Goal: Task Accomplishment & Management: Use online tool/utility

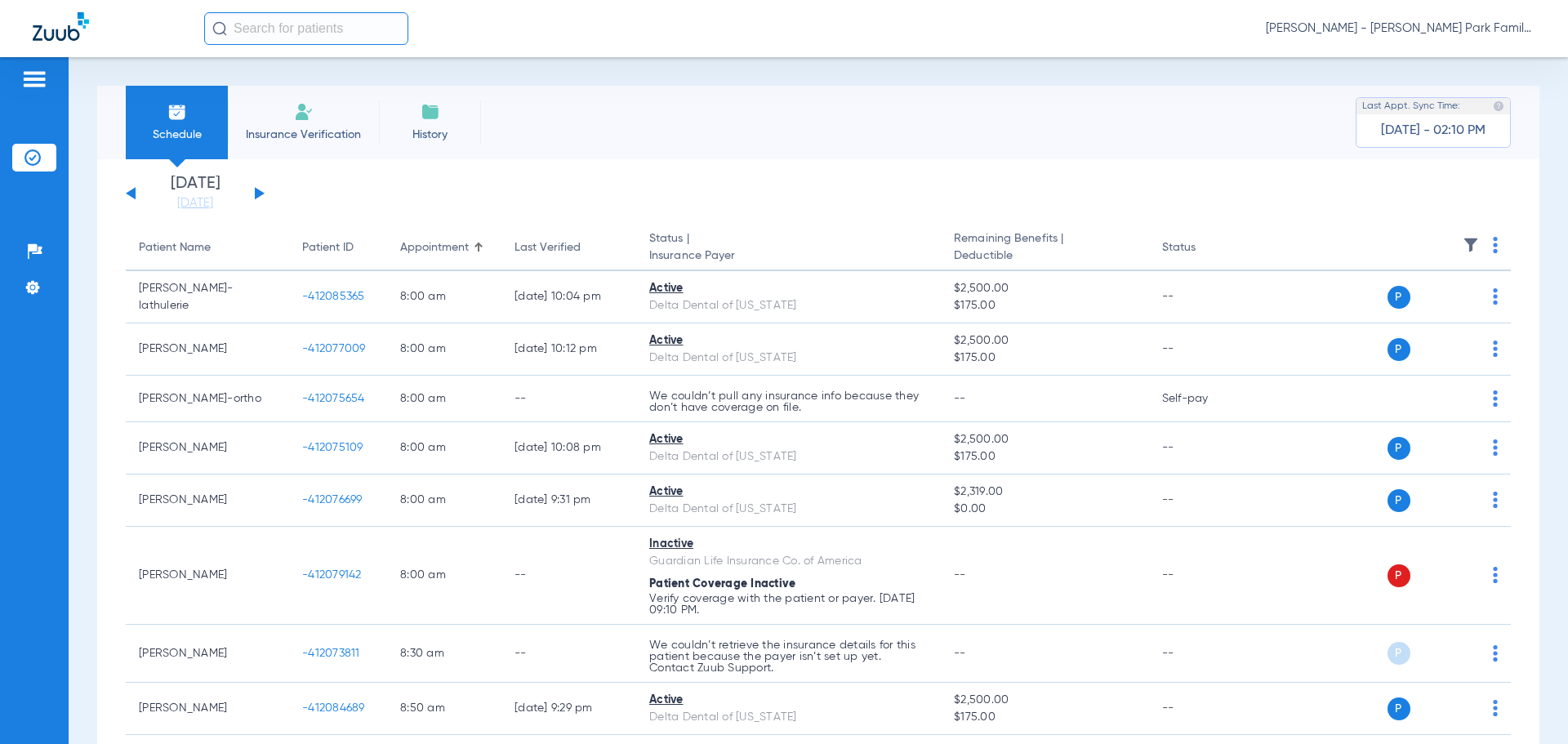
click at [256, 191] on button at bounding box center [259, 193] width 10 height 12
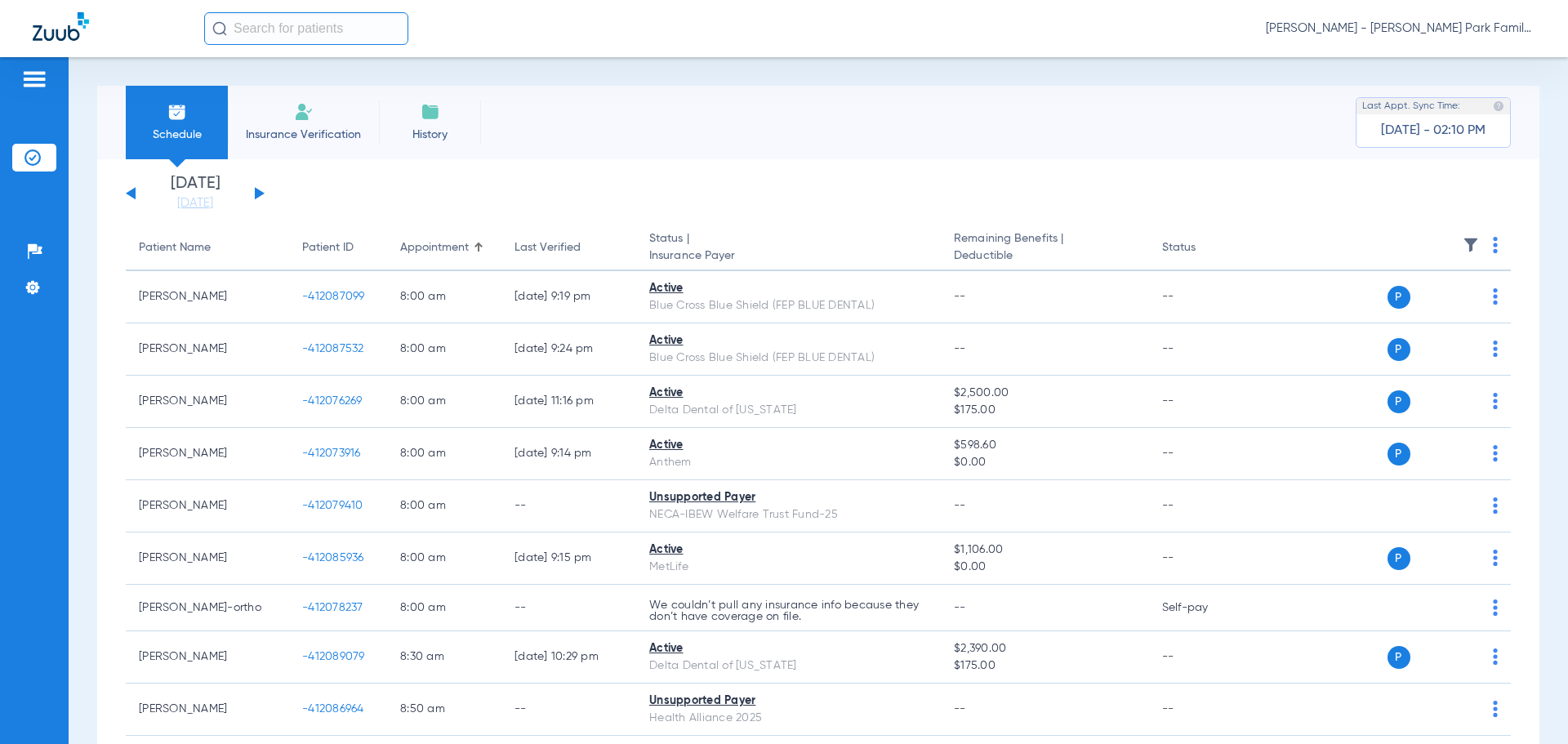
click at [1462, 245] on img at bounding box center [1470, 244] width 17 height 17
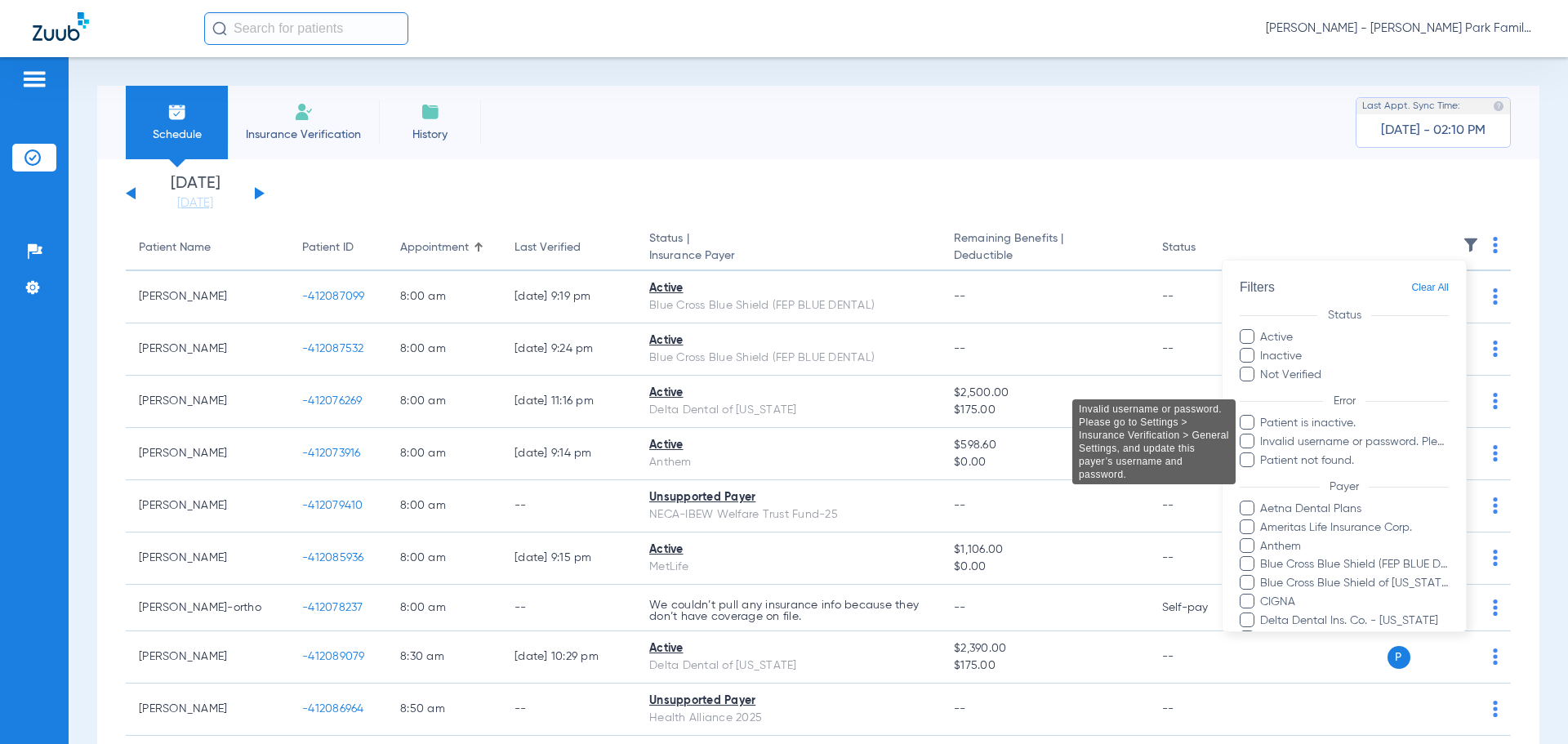
scroll to position [428, 0]
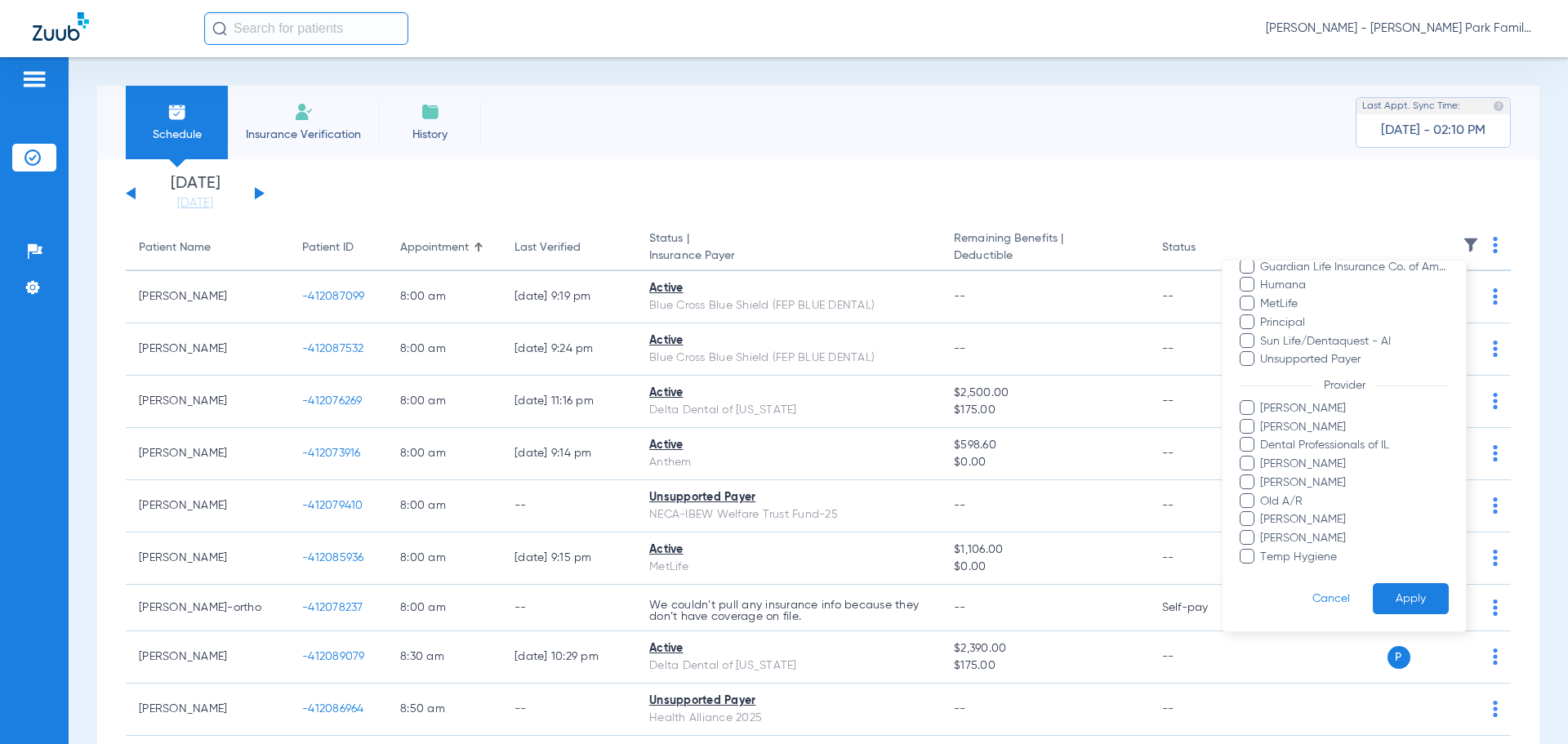
click at [1270, 426] on span "[PERSON_NAME]" at bounding box center [1353, 427] width 189 height 17
click at [1263, 439] on input "[PERSON_NAME]" at bounding box center [1263, 439] width 0 height 0
click at [1391, 598] on button "Apply" at bounding box center [1411, 599] width 76 height 32
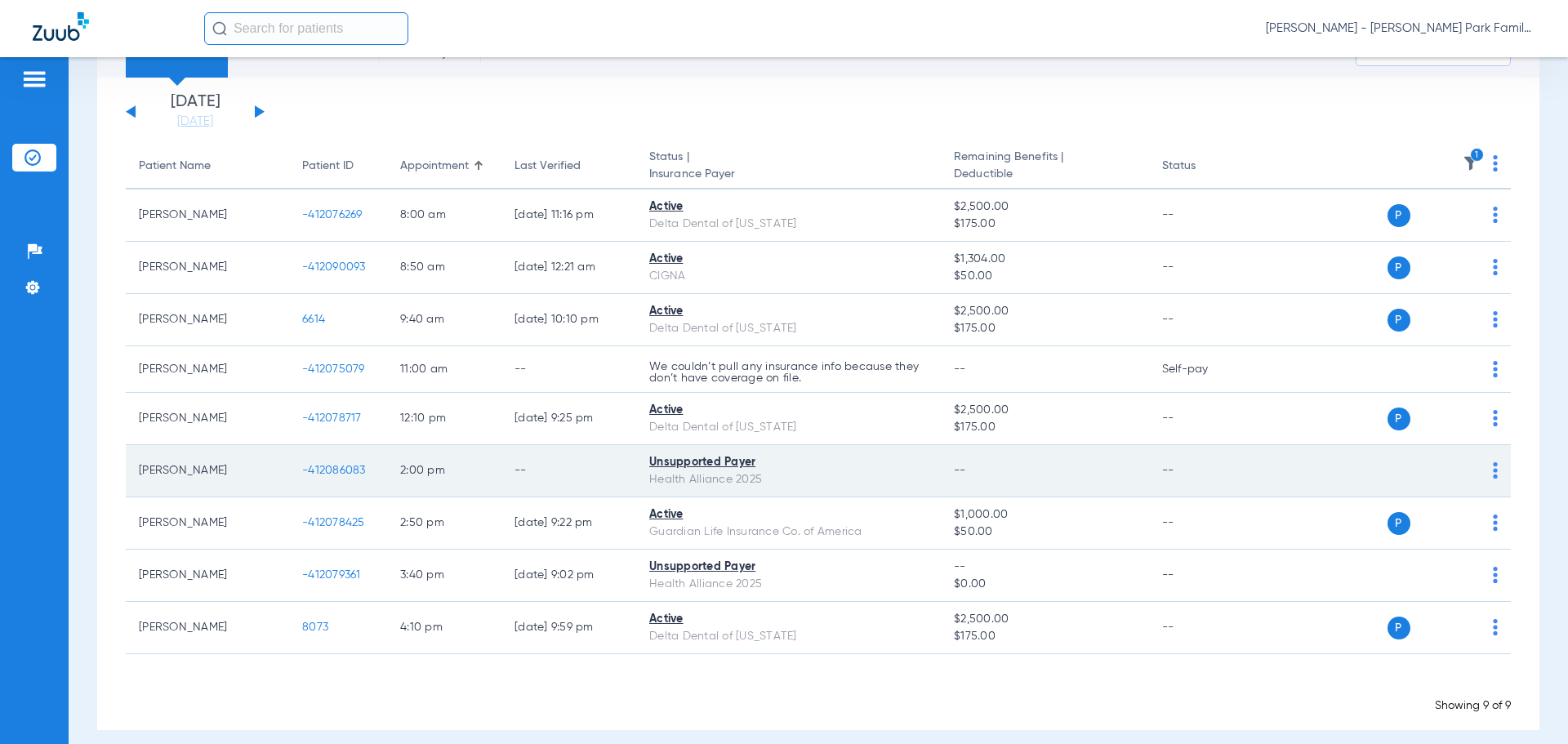
scroll to position [97, 0]
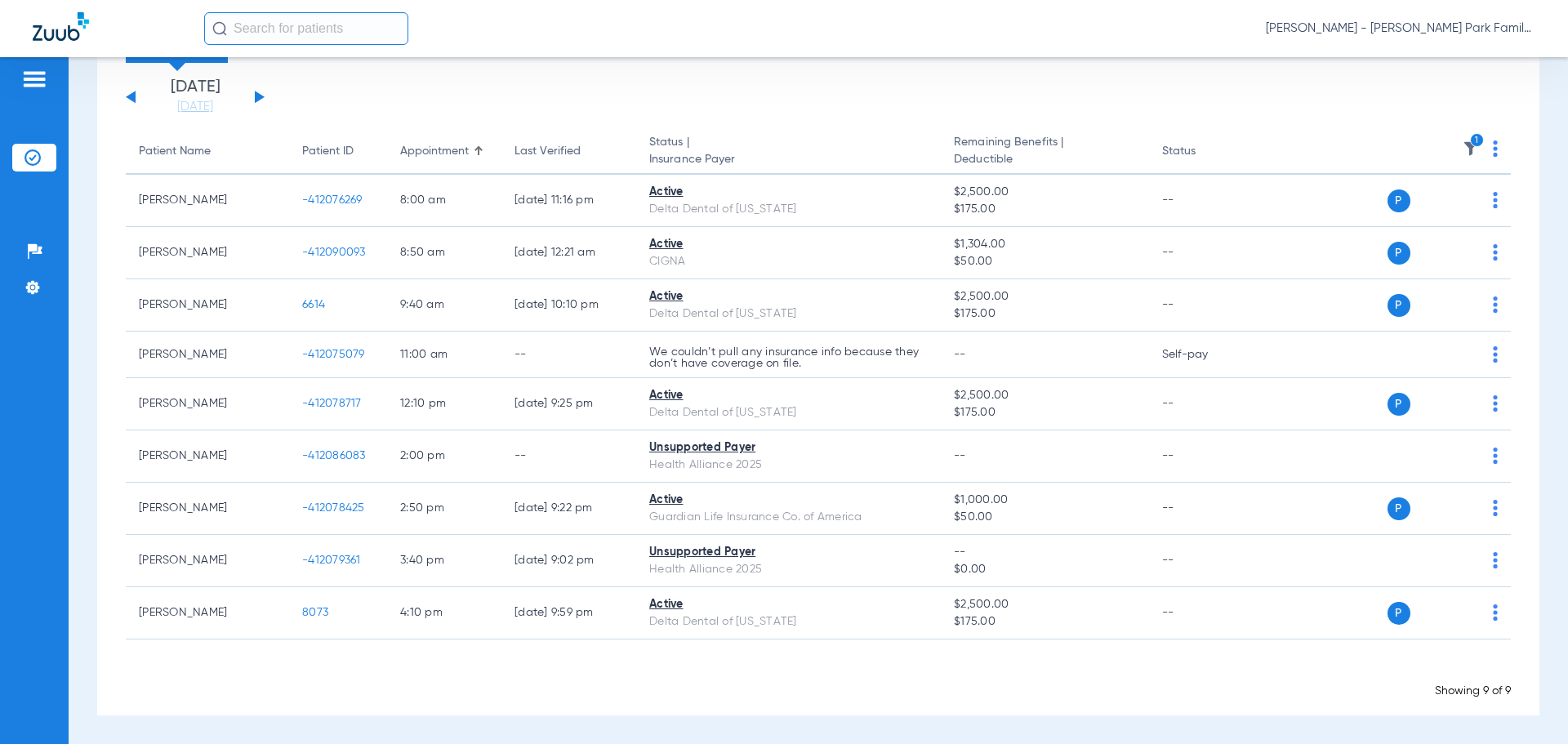
click at [1468, 149] on th "1" at bounding box center [1385, 152] width 252 height 46
click at [1462, 149] on img at bounding box center [1470, 149] width 17 height 17
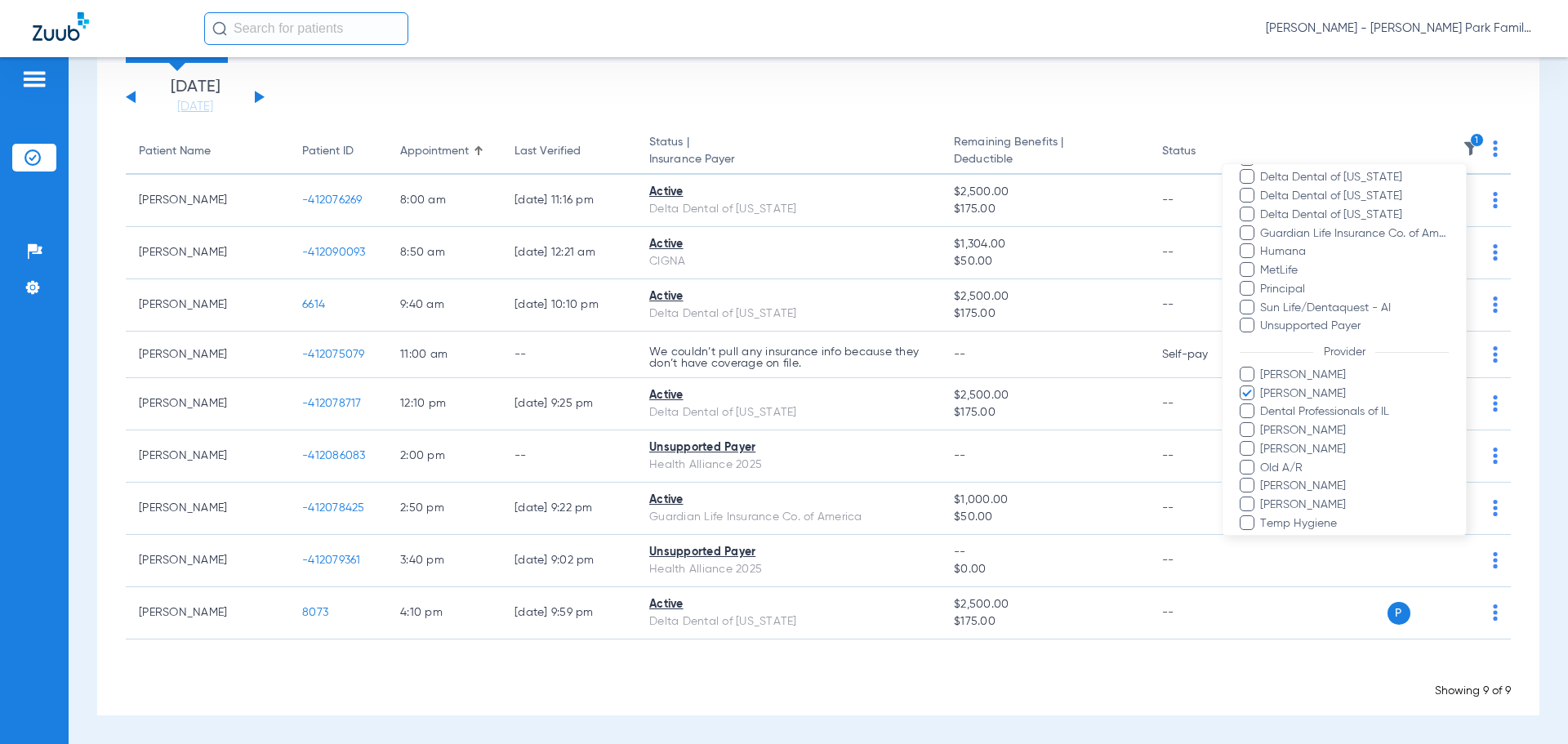
scroll to position [428, 0]
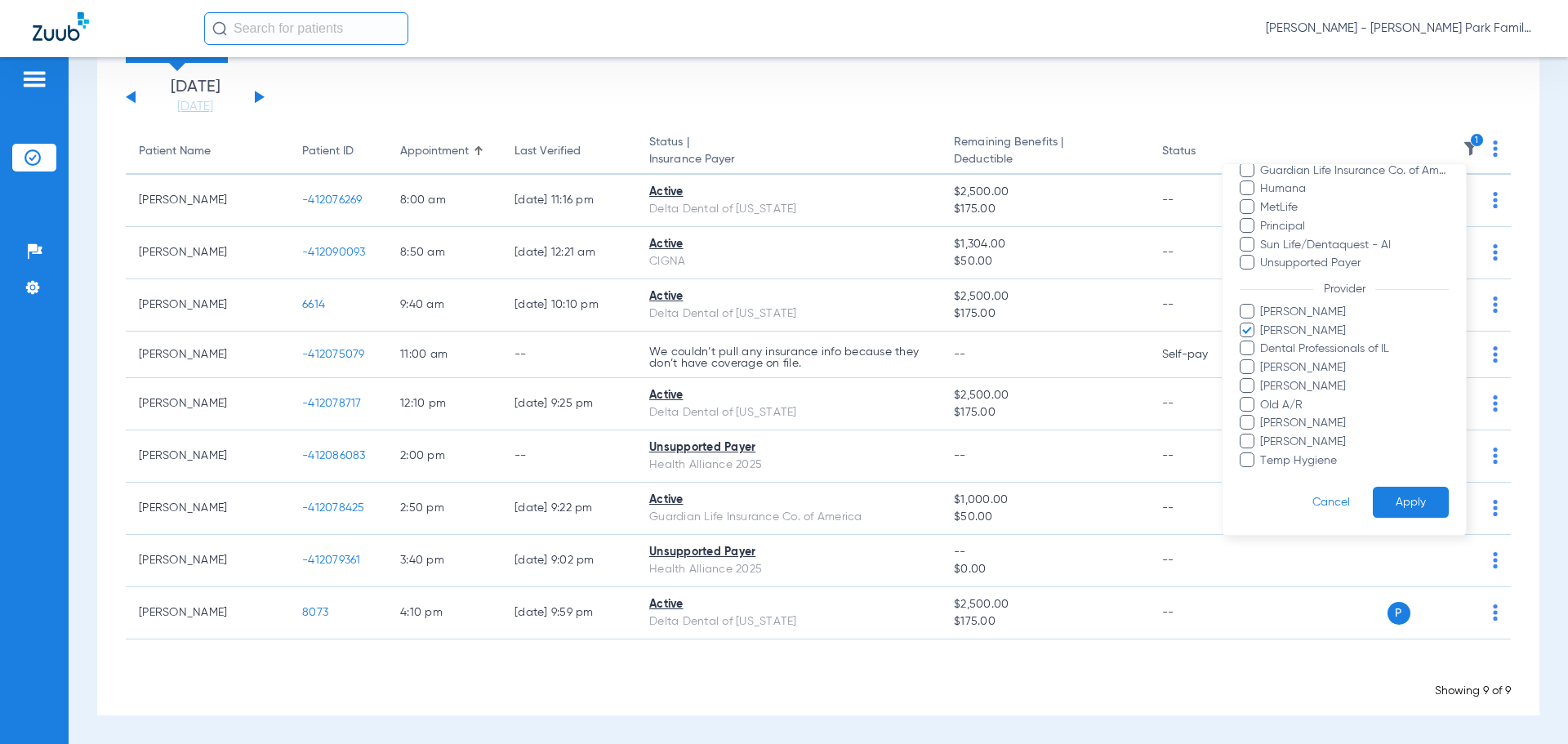
click at [1274, 338] on span "[PERSON_NAME]" at bounding box center [1353, 331] width 189 height 17
click at [1263, 342] on input "[PERSON_NAME]" at bounding box center [1263, 342] width 0 height 0
click at [1274, 360] on span "[PERSON_NAME]" at bounding box center [1353, 368] width 189 height 17
click at [1263, 379] on input "[PERSON_NAME]" at bounding box center [1263, 379] width 0 height 0
click at [1397, 509] on button "Apply" at bounding box center [1411, 502] width 76 height 32
